Goal: Task Accomplishment & Management: Use online tool/utility

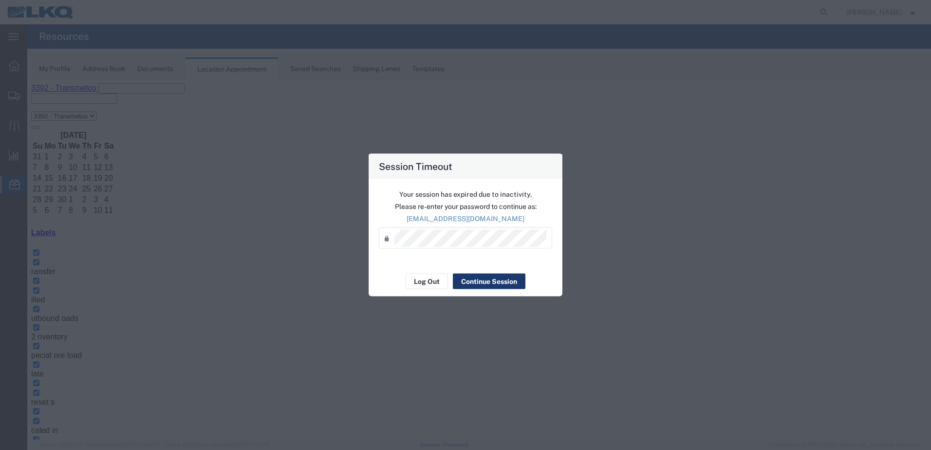
click at [479, 280] on button "Continue Session" at bounding box center [489, 282] width 73 height 16
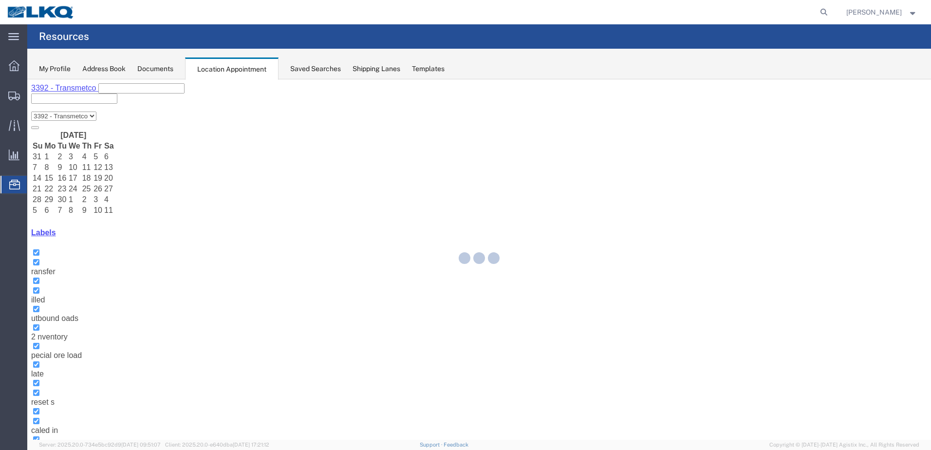
select select "1"
select select "81"
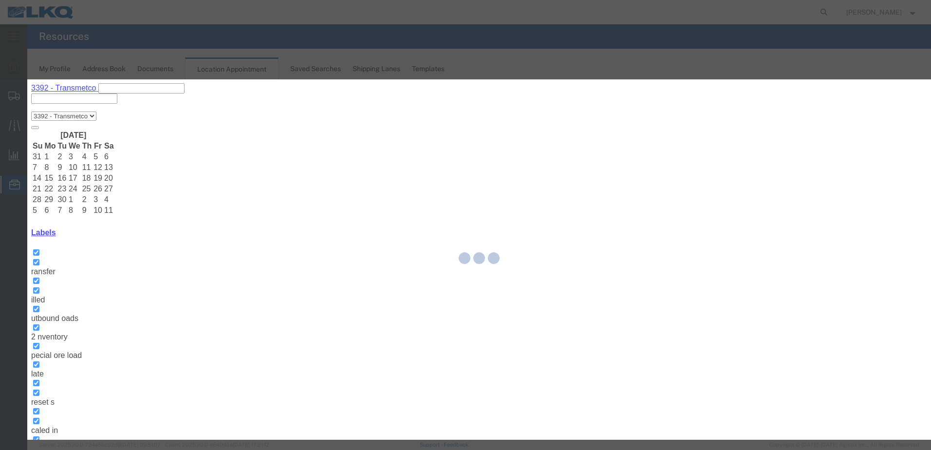
select select
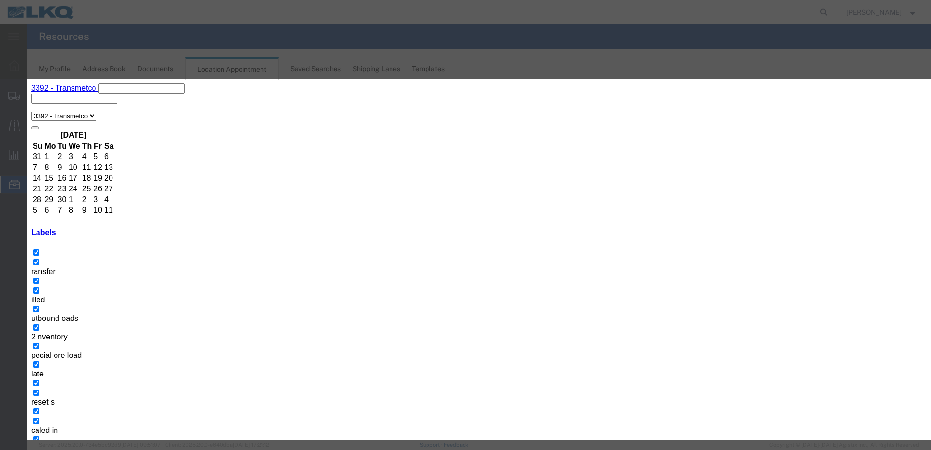
type input "de"
select select "40"
